Goal: Navigation & Orientation: Find specific page/section

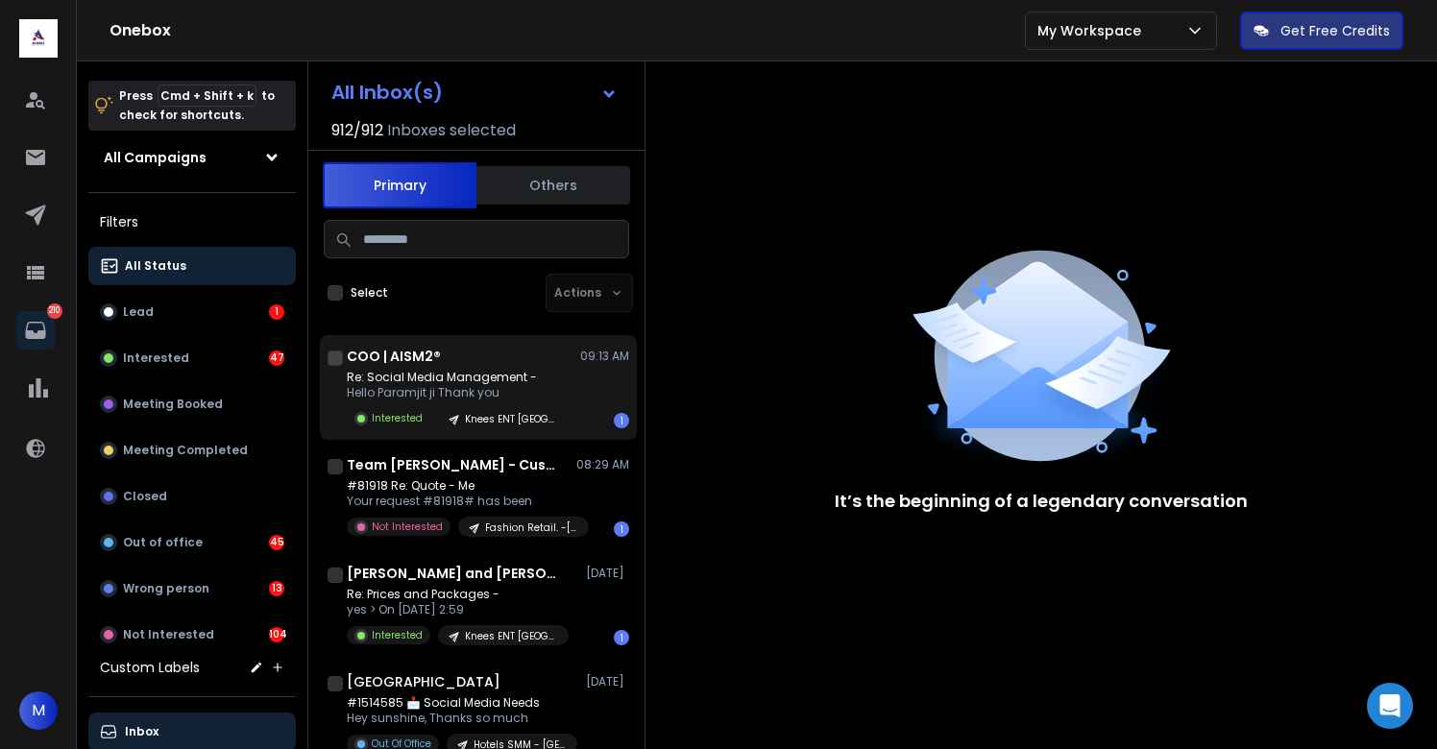
click at [465, 383] on p "Re: Social Media Management -" at bounding box center [458, 377] width 222 height 15
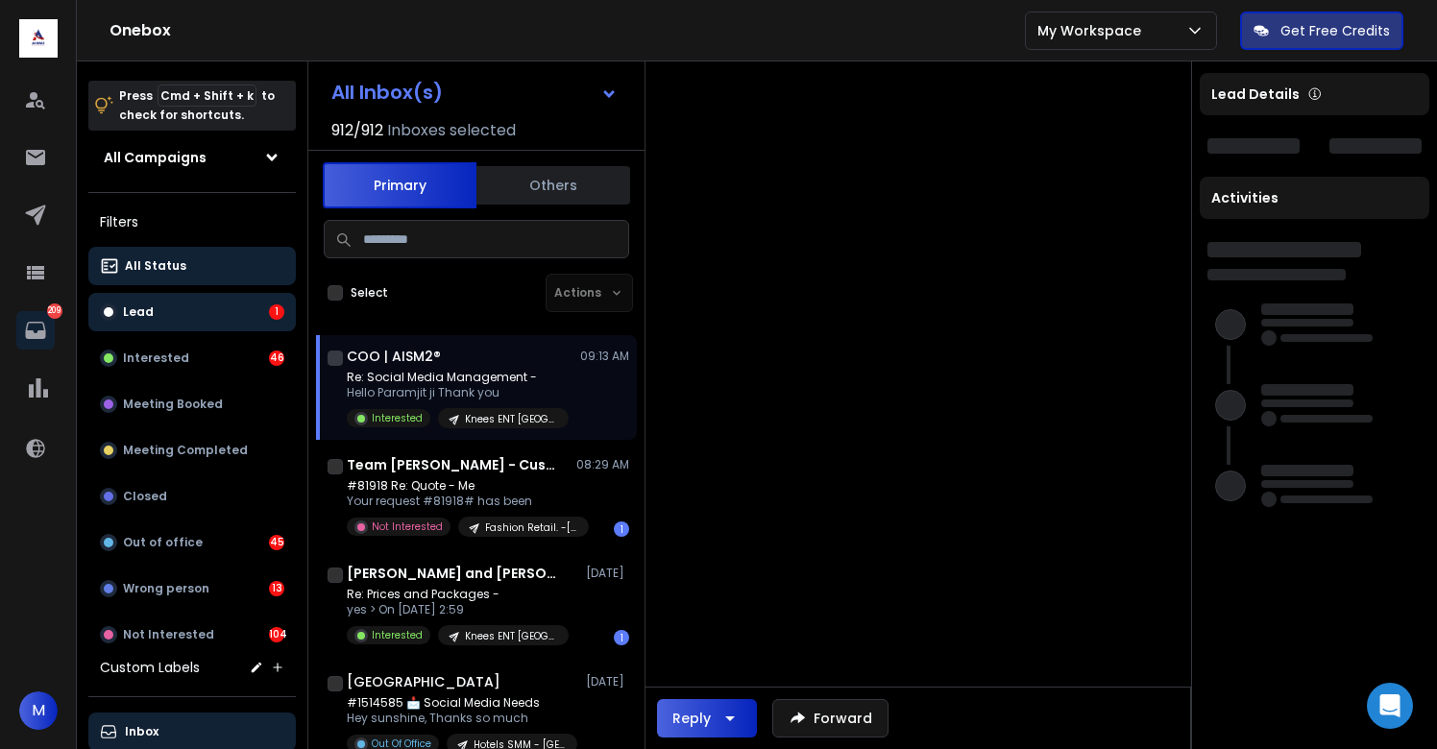
click at [150, 302] on button "Lead 1" at bounding box center [192, 312] width 208 height 38
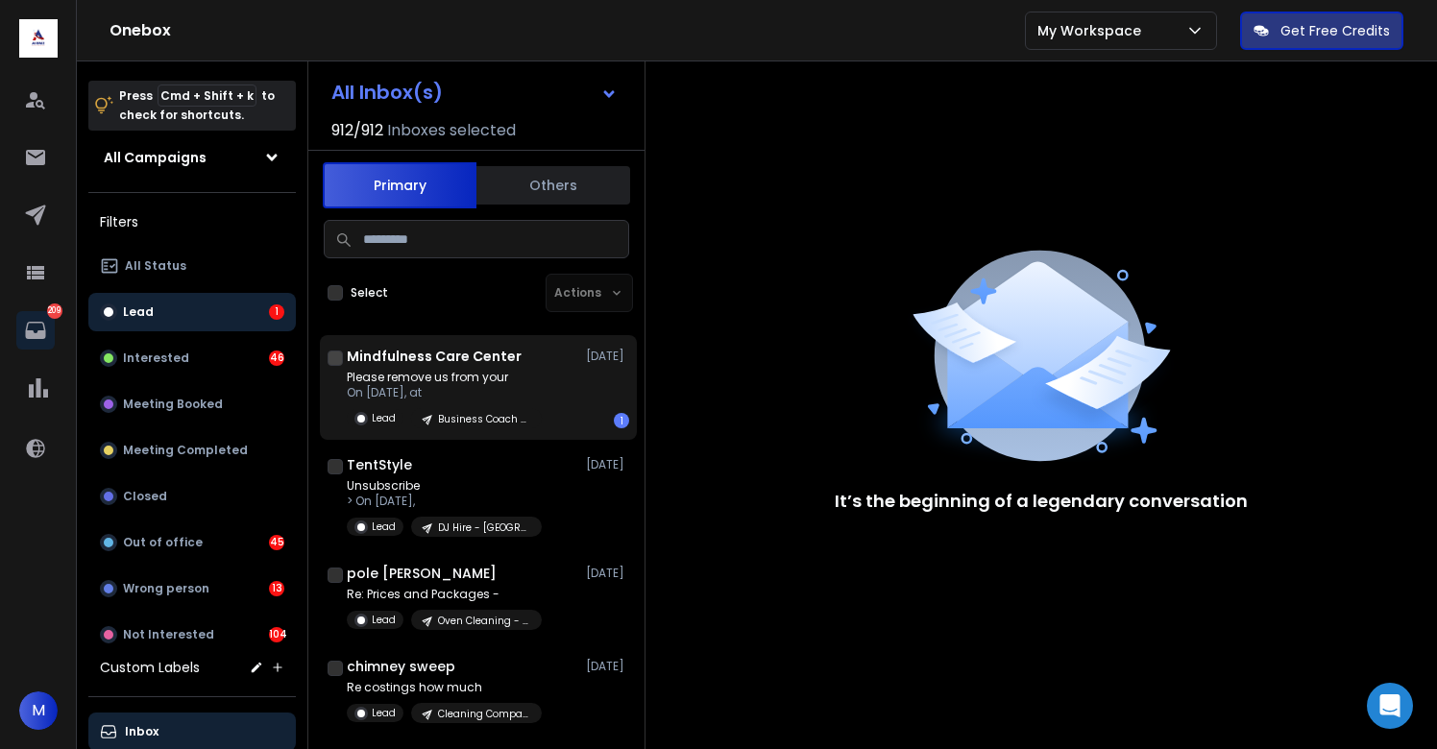
click at [431, 385] on p "On [DATE], at" at bounding box center [444, 392] width 195 height 15
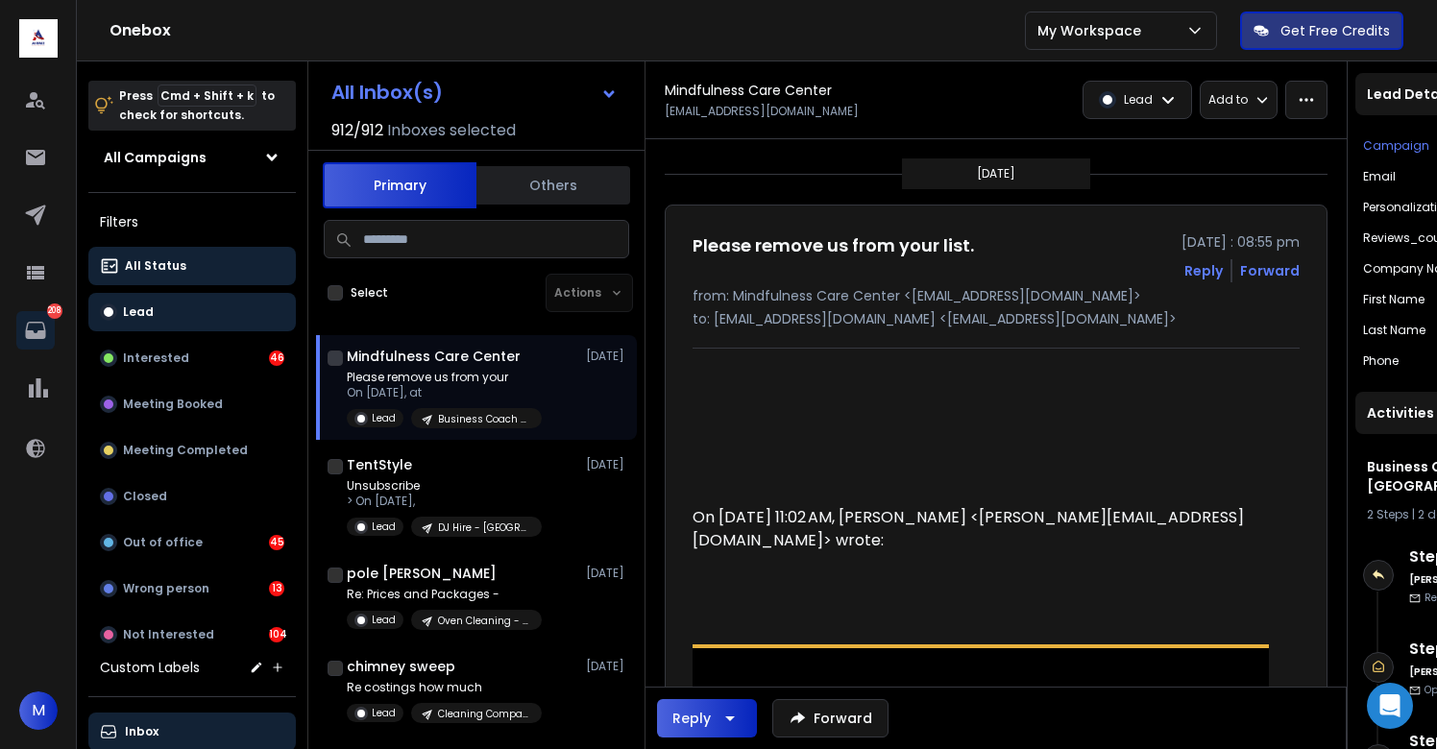
click at [169, 266] on p "All Status" at bounding box center [155, 265] width 61 height 15
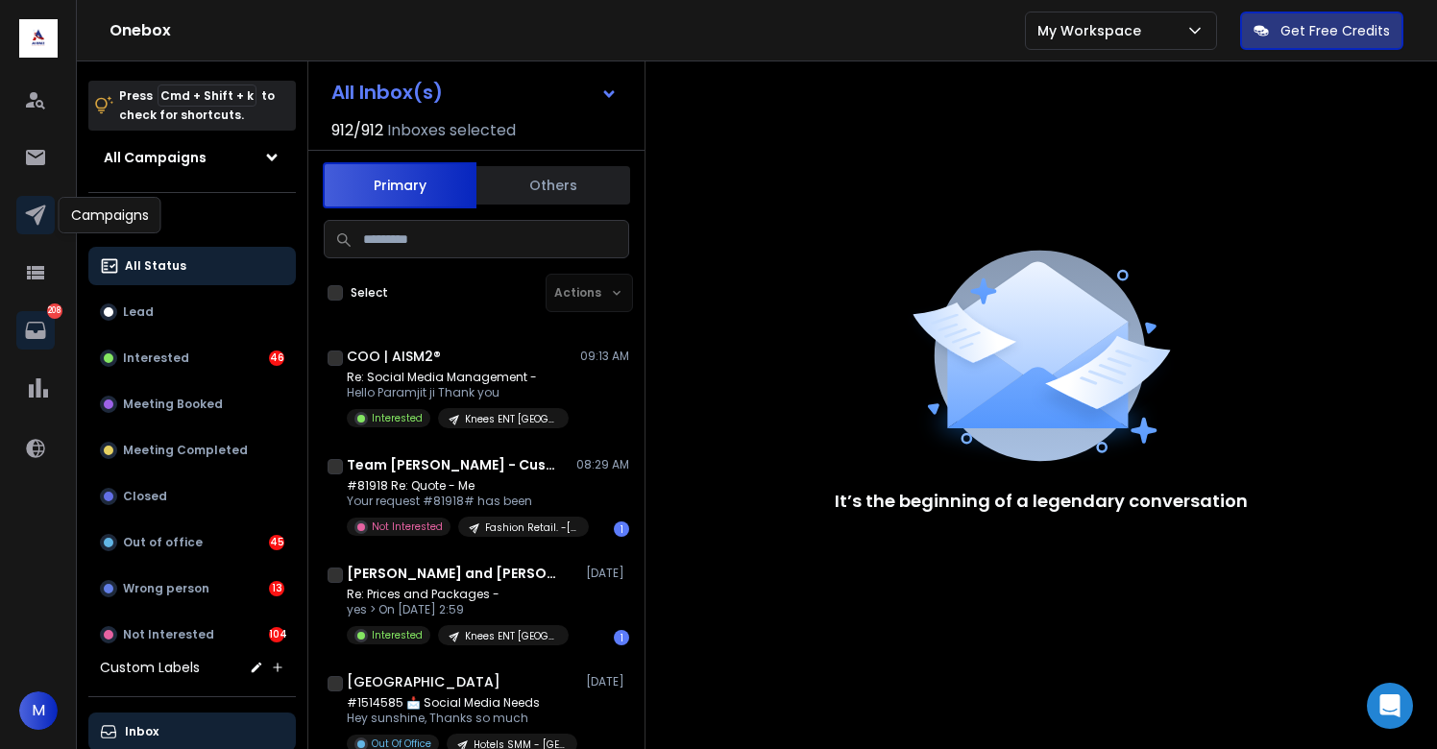
click at [30, 213] on icon at bounding box center [35, 216] width 20 height 20
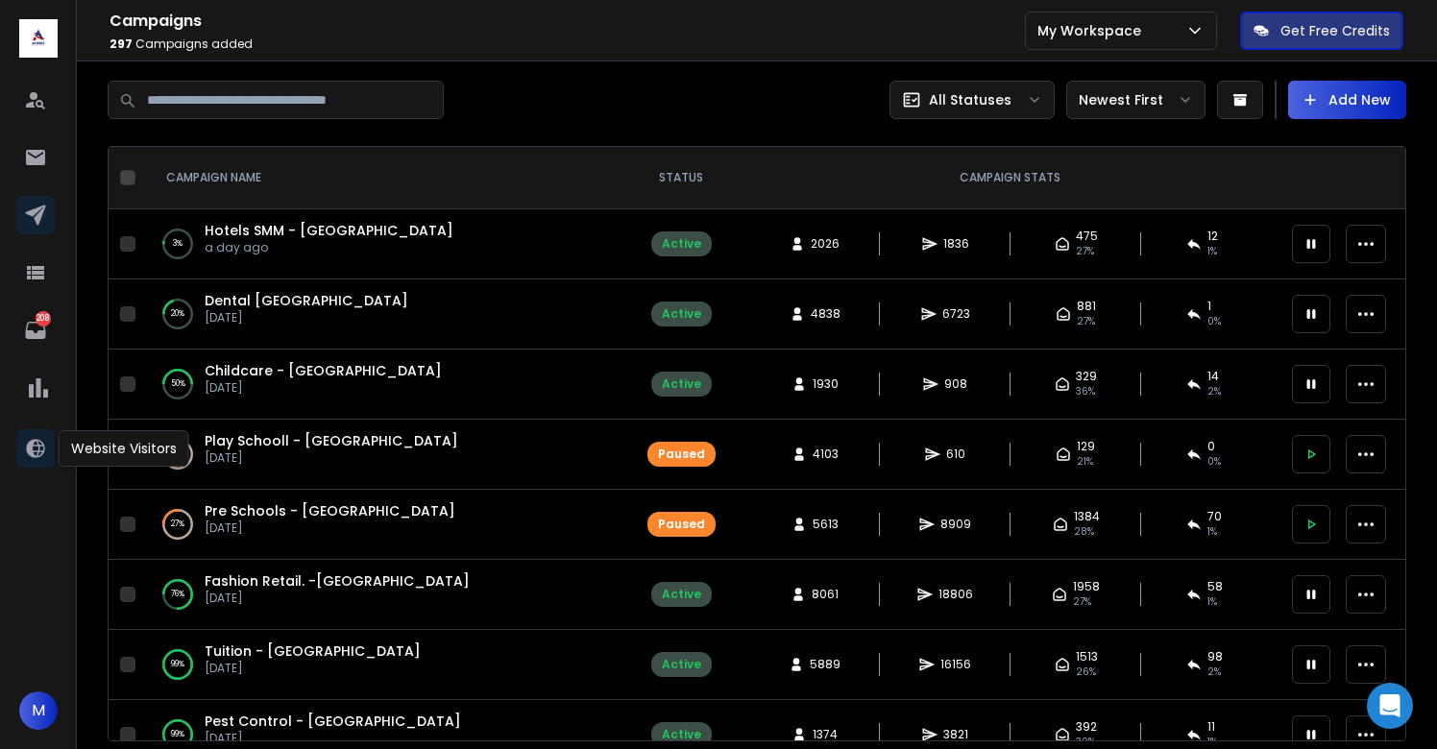
click at [35, 448] on icon at bounding box center [35, 448] width 23 height 23
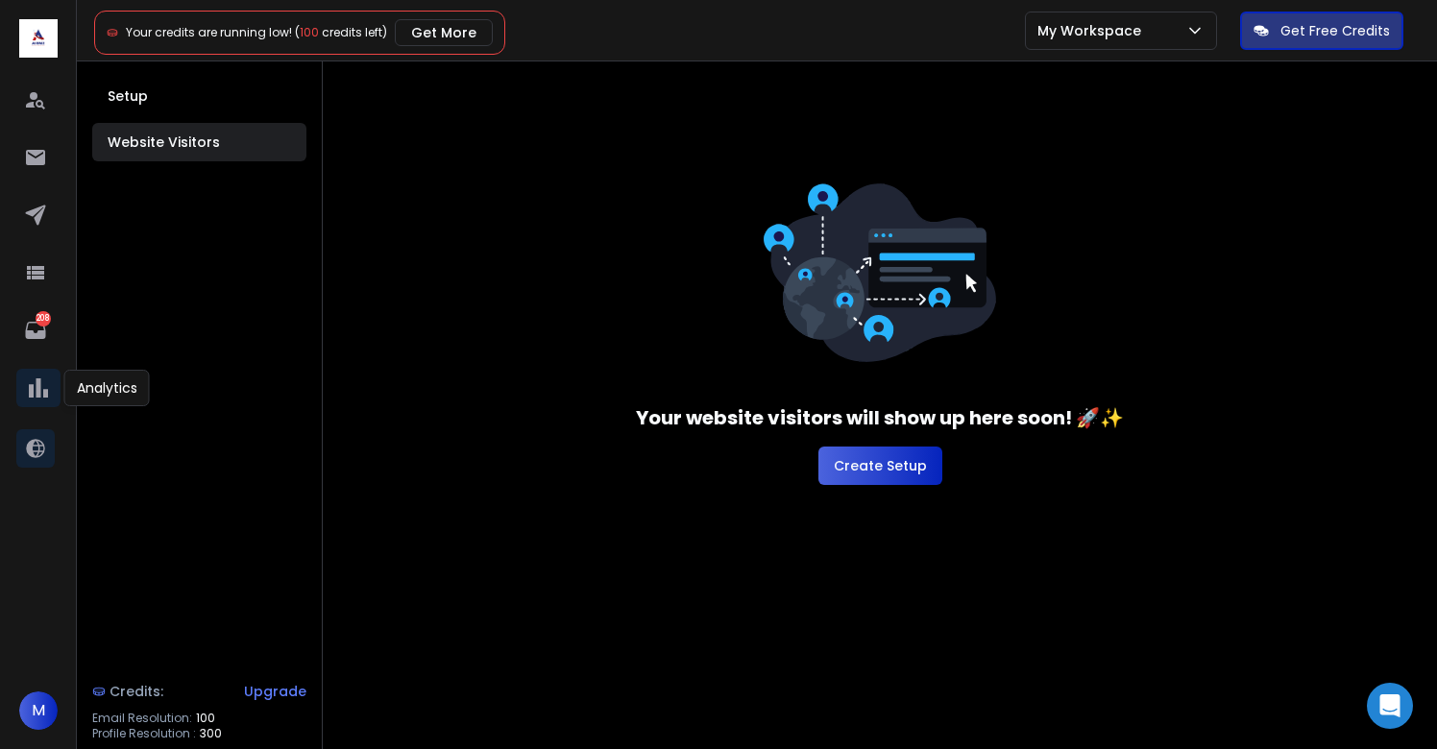
click at [29, 395] on icon at bounding box center [38, 388] width 19 height 19
